Goal: Find specific page/section: Find specific page/section

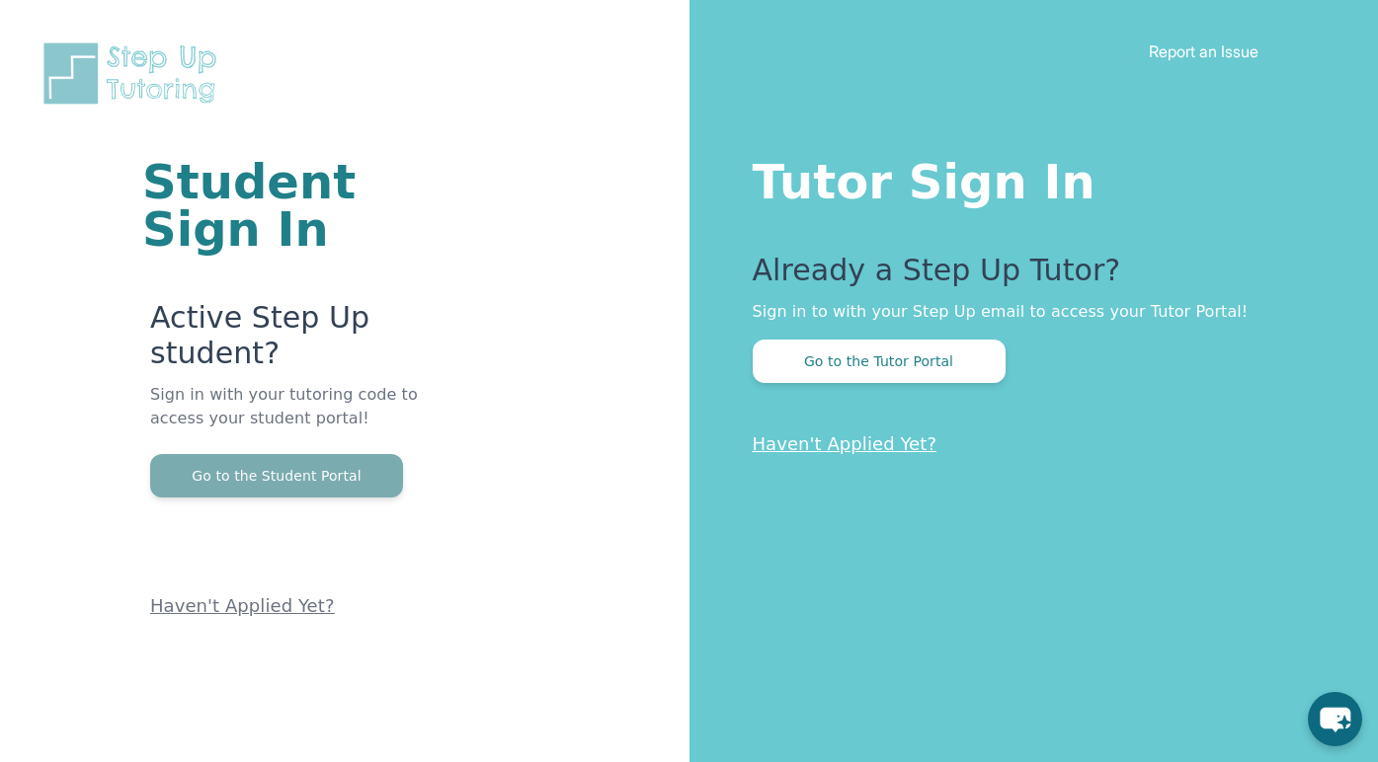
click at [371, 474] on button "Go to the Student Portal" at bounding box center [276, 475] width 253 height 43
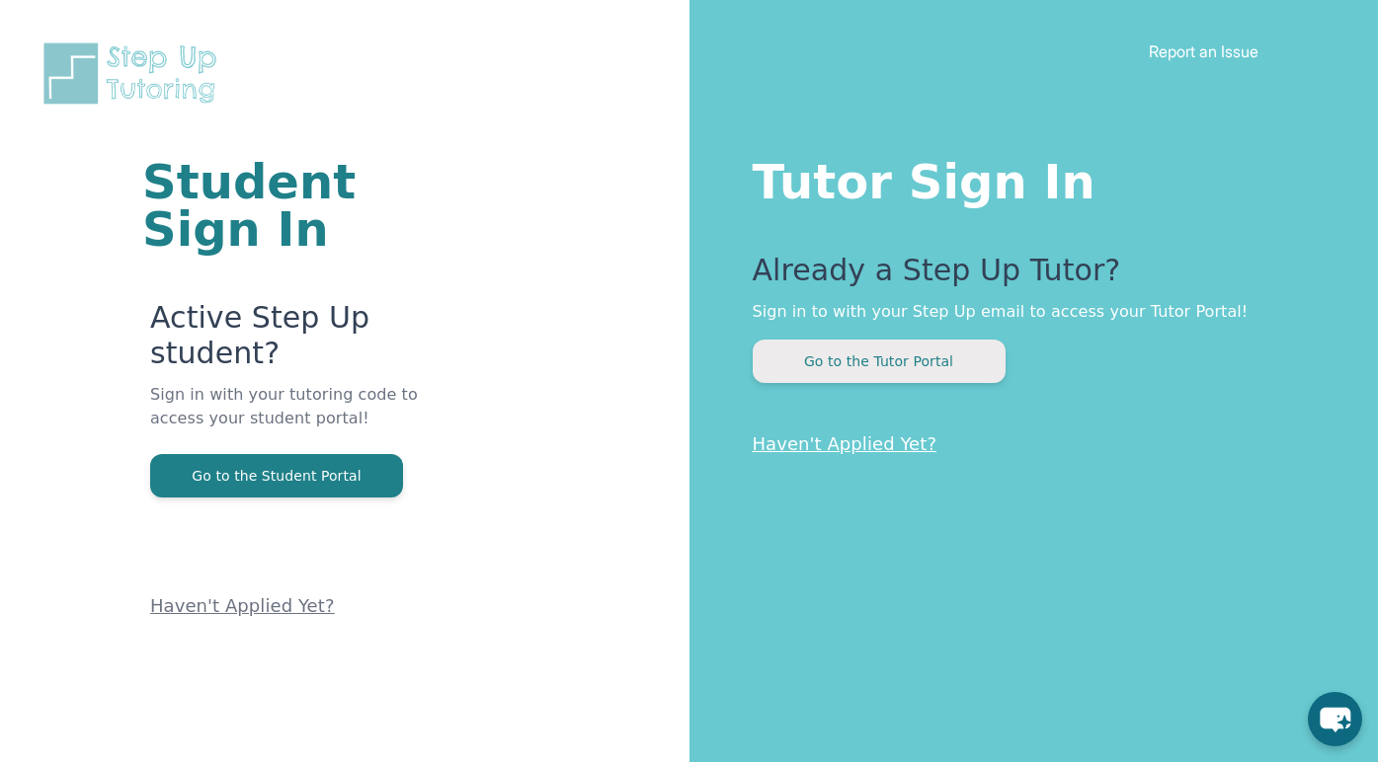
click at [859, 347] on button "Go to the Tutor Portal" at bounding box center [879, 361] width 253 height 43
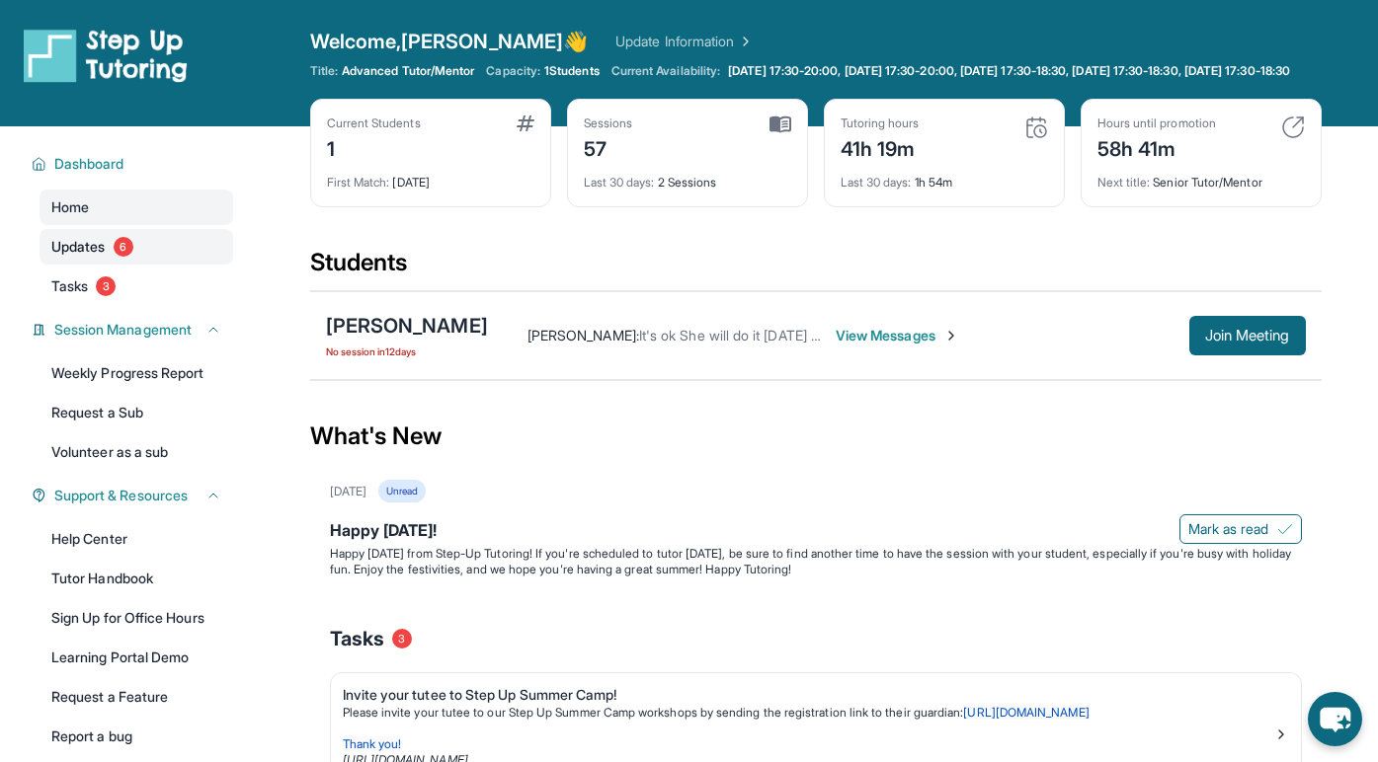
click at [137, 265] on link "Updates 6" at bounding box center [137, 247] width 194 height 36
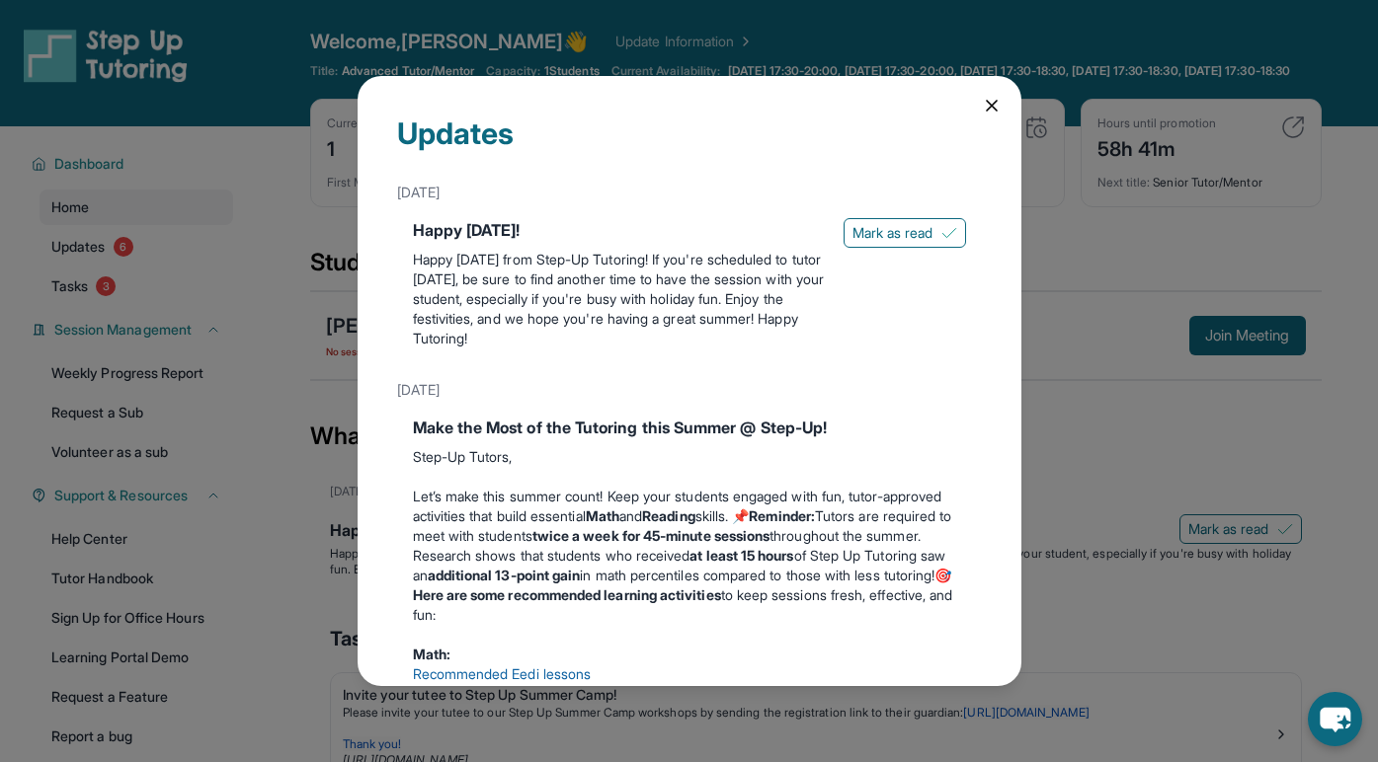
click at [986, 106] on icon at bounding box center [992, 106] width 20 height 20
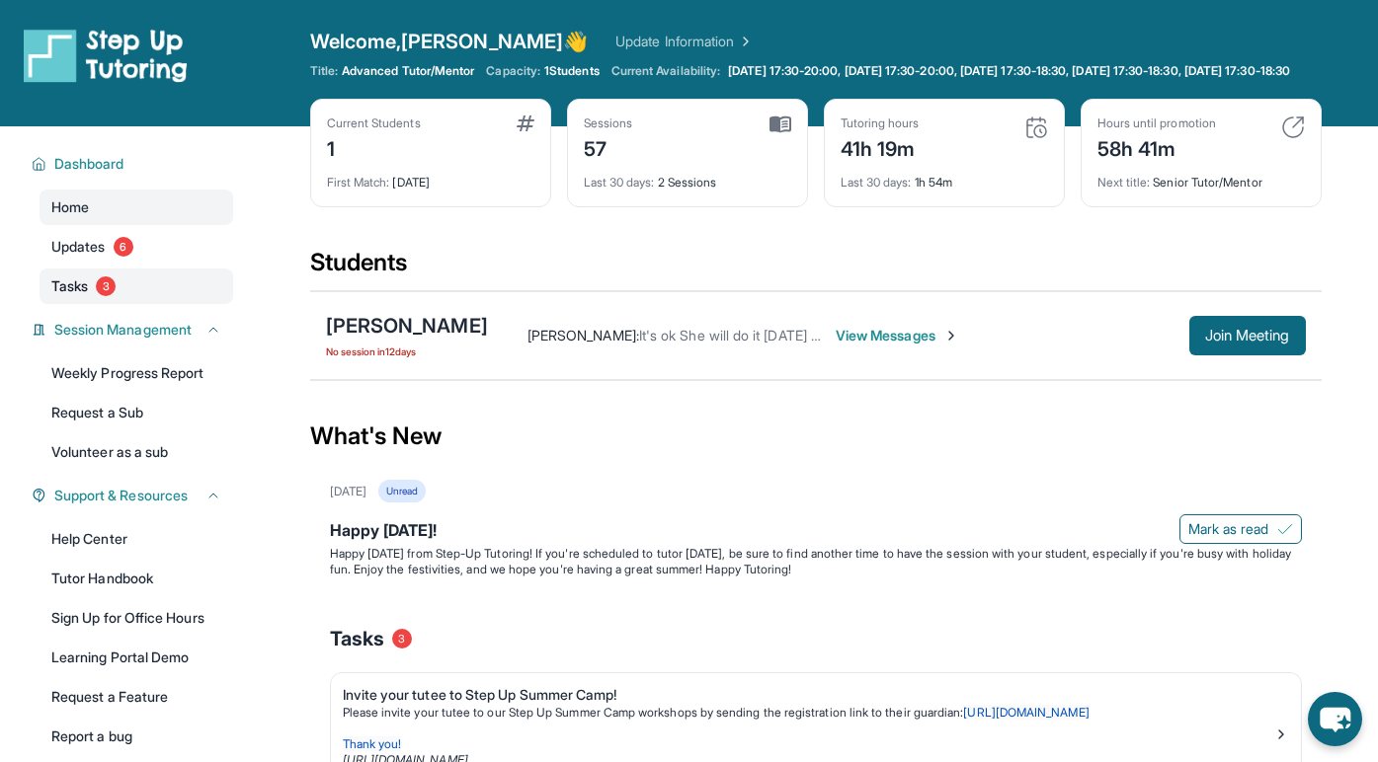
click at [107, 304] on link "Tasks 3" at bounding box center [137, 287] width 194 height 36
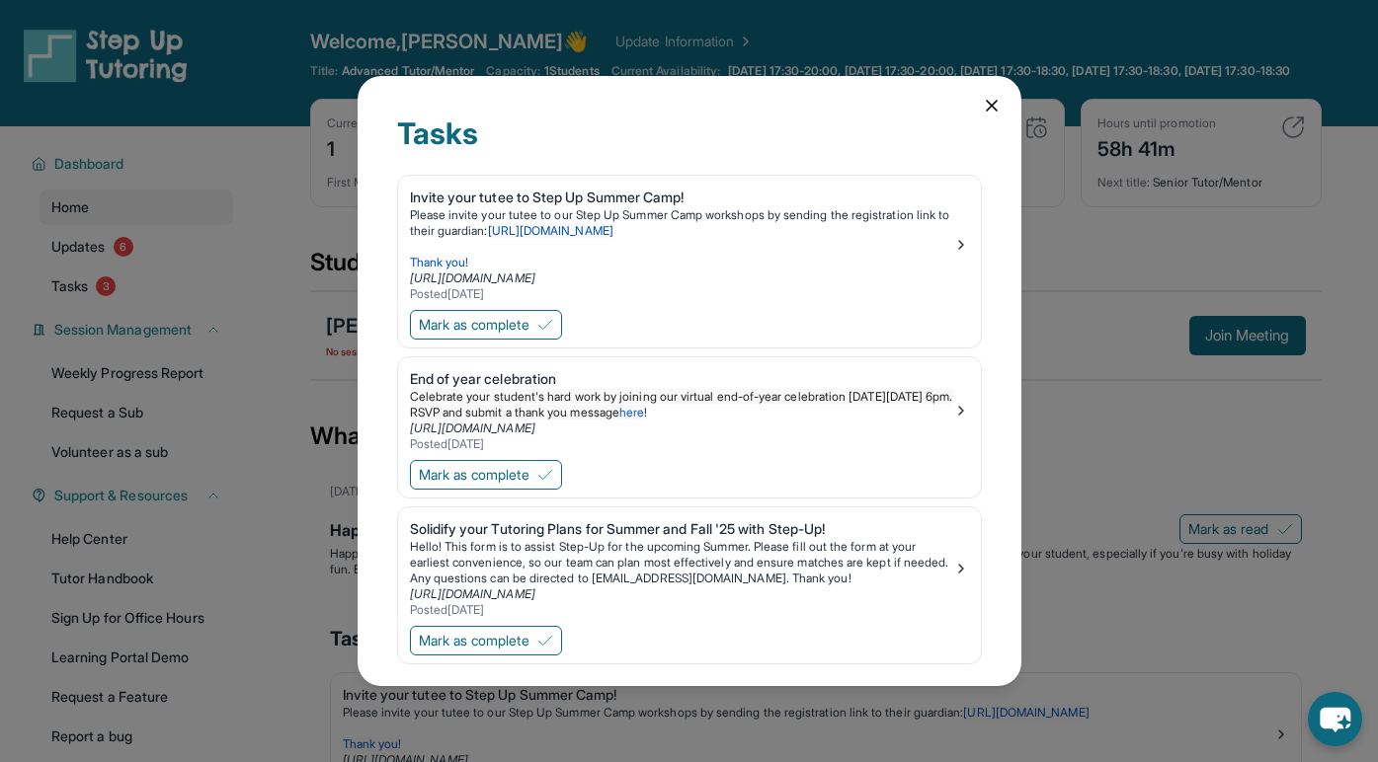
click at [985, 101] on icon at bounding box center [992, 106] width 20 height 20
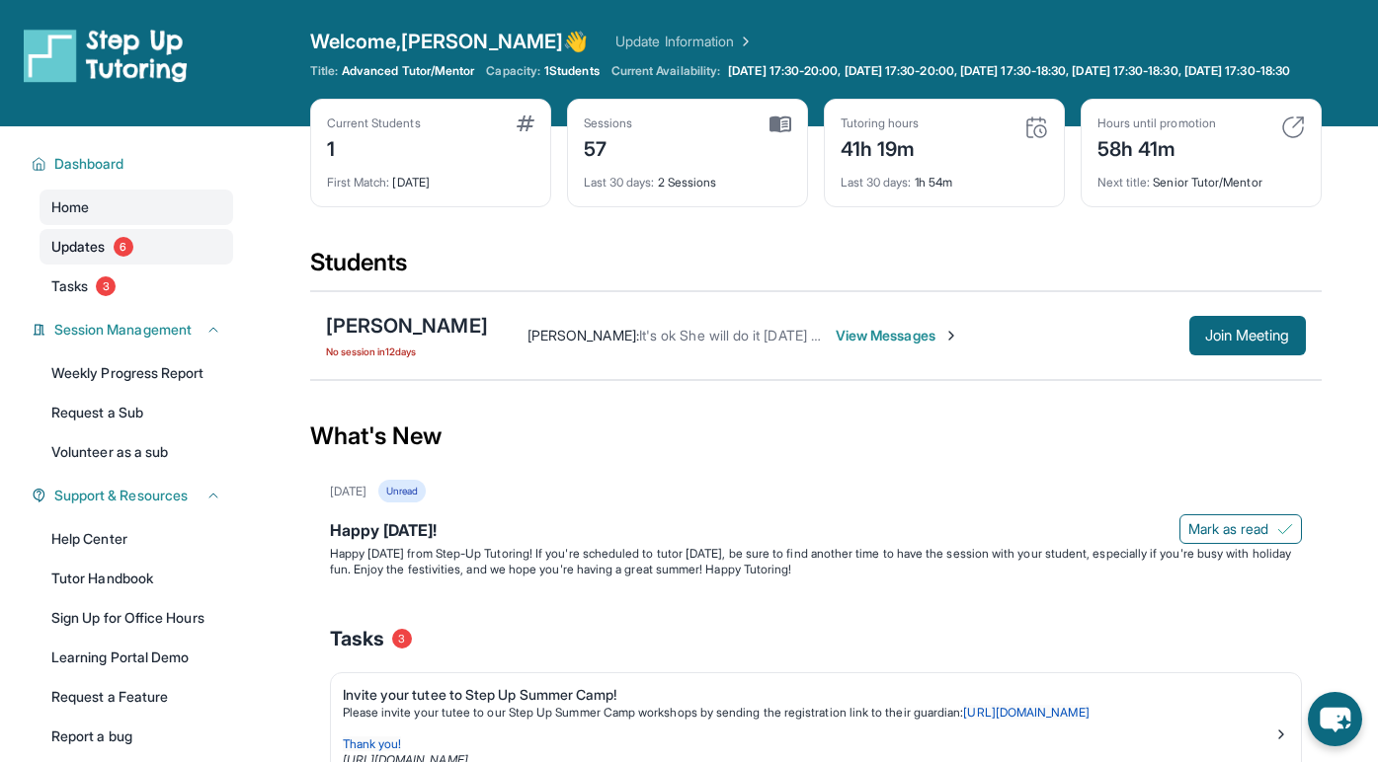
click at [91, 265] on link "Updates 6" at bounding box center [137, 247] width 194 height 36
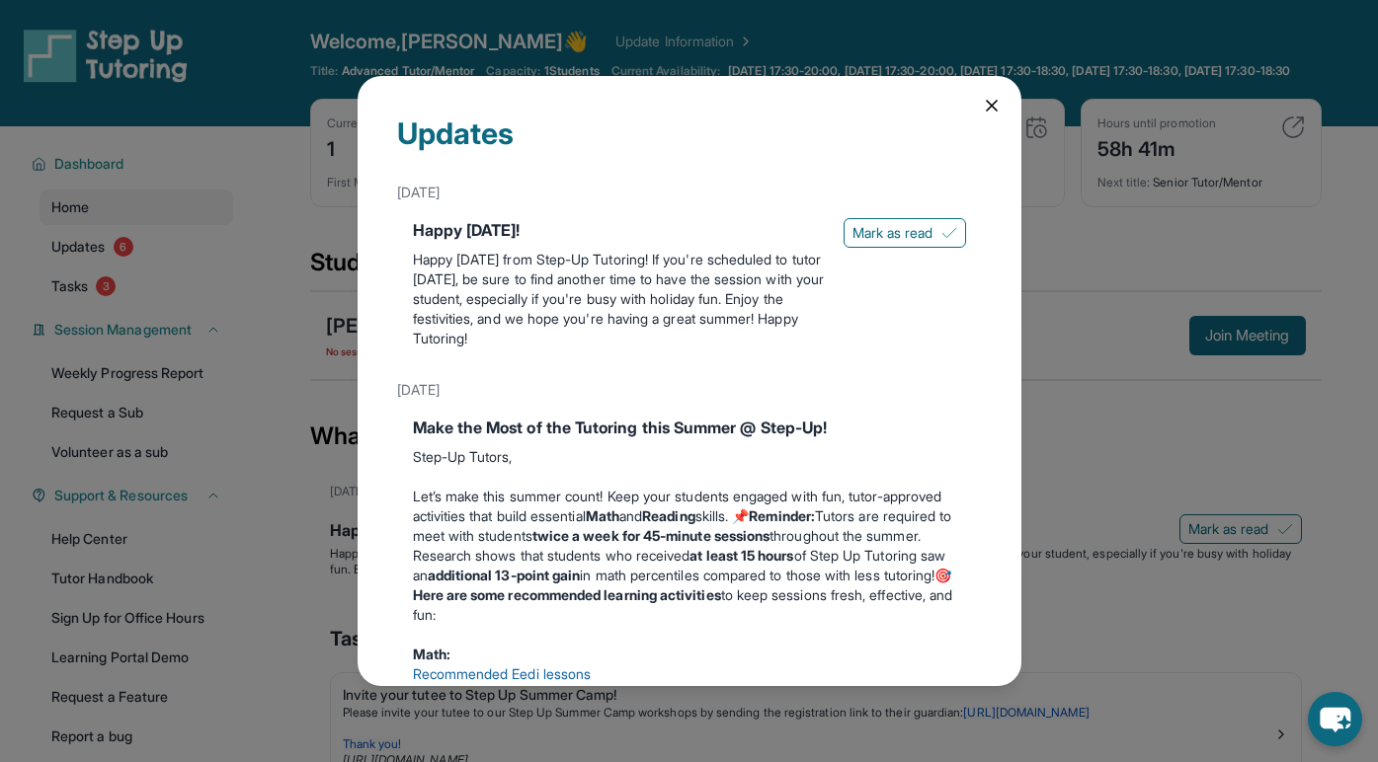
scroll to position [58, 0]
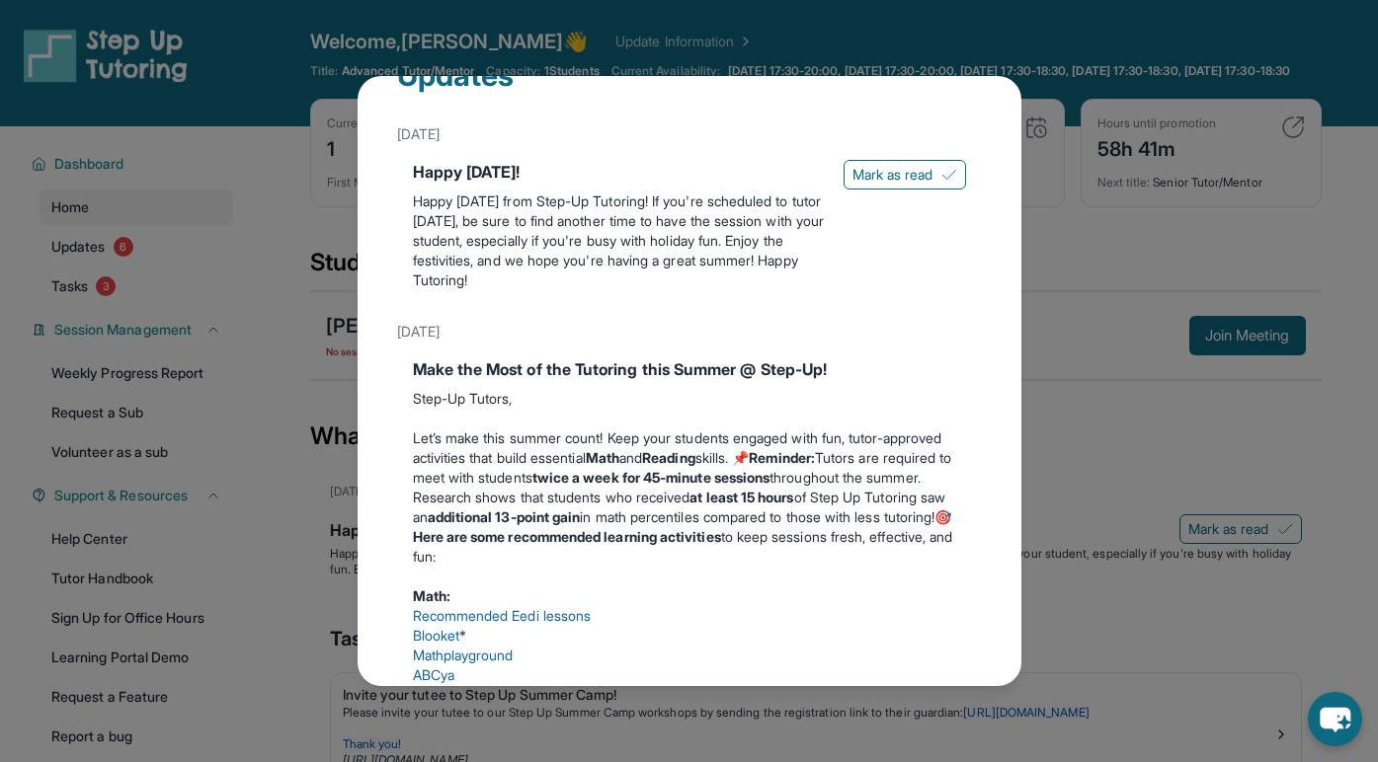
click at [1125, 326] on div "Updates [DATE] Happy [DATE]! Happy [DATE] from Step-Up Tutoring! If you're sche…" at bounding box center [689, 381] width 1378 height 762
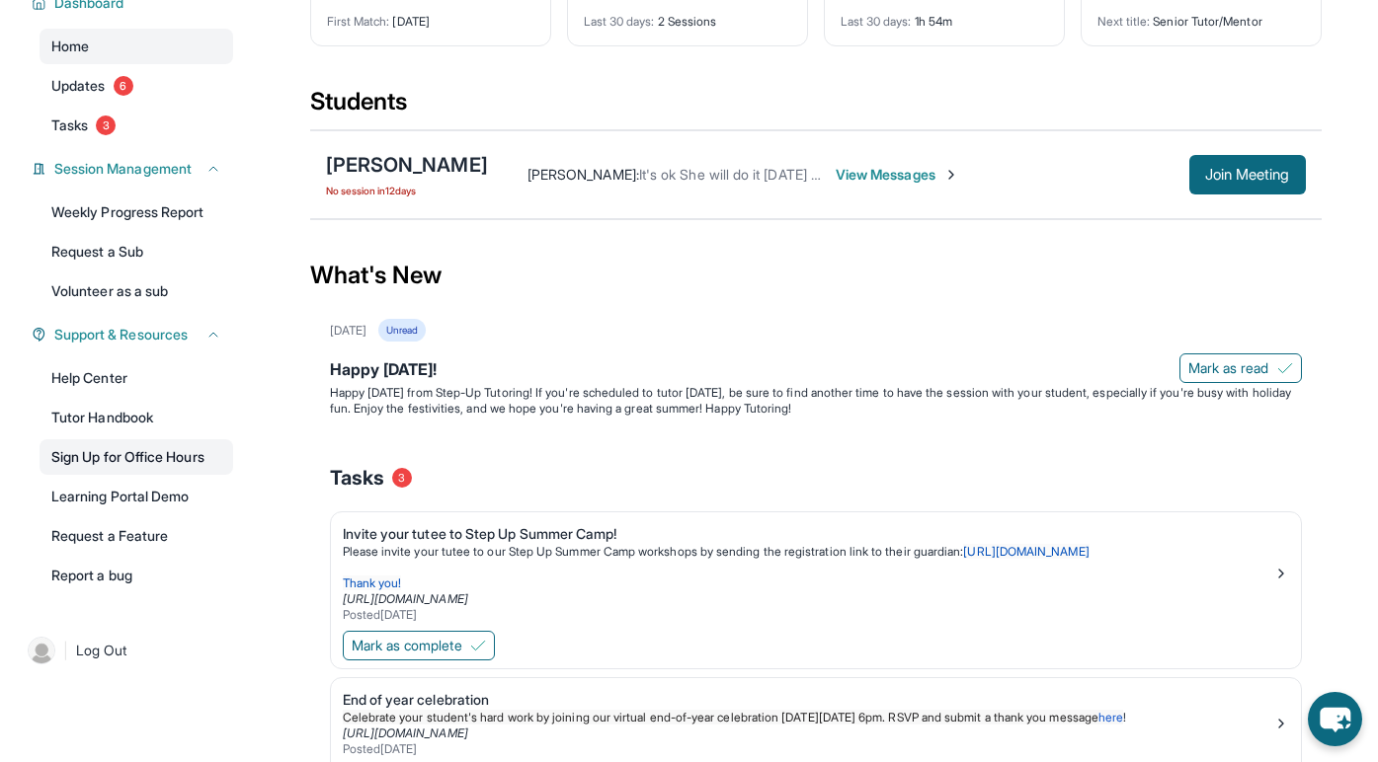
scroll to position [160, 0]
click at [114, 437] on link "Tutor Handbook" at bounding box center [137, 419] width 194 height 36
click at [159, 437] on link "Tutor Handbook" at bounding box center [137, 419] width 194 height 36
click at [1261, 182] on span "Join Meeting" at bounding box center [1247, 176] width 85 height 12
